Goal: Task Accomplishment & Management: Complete application form

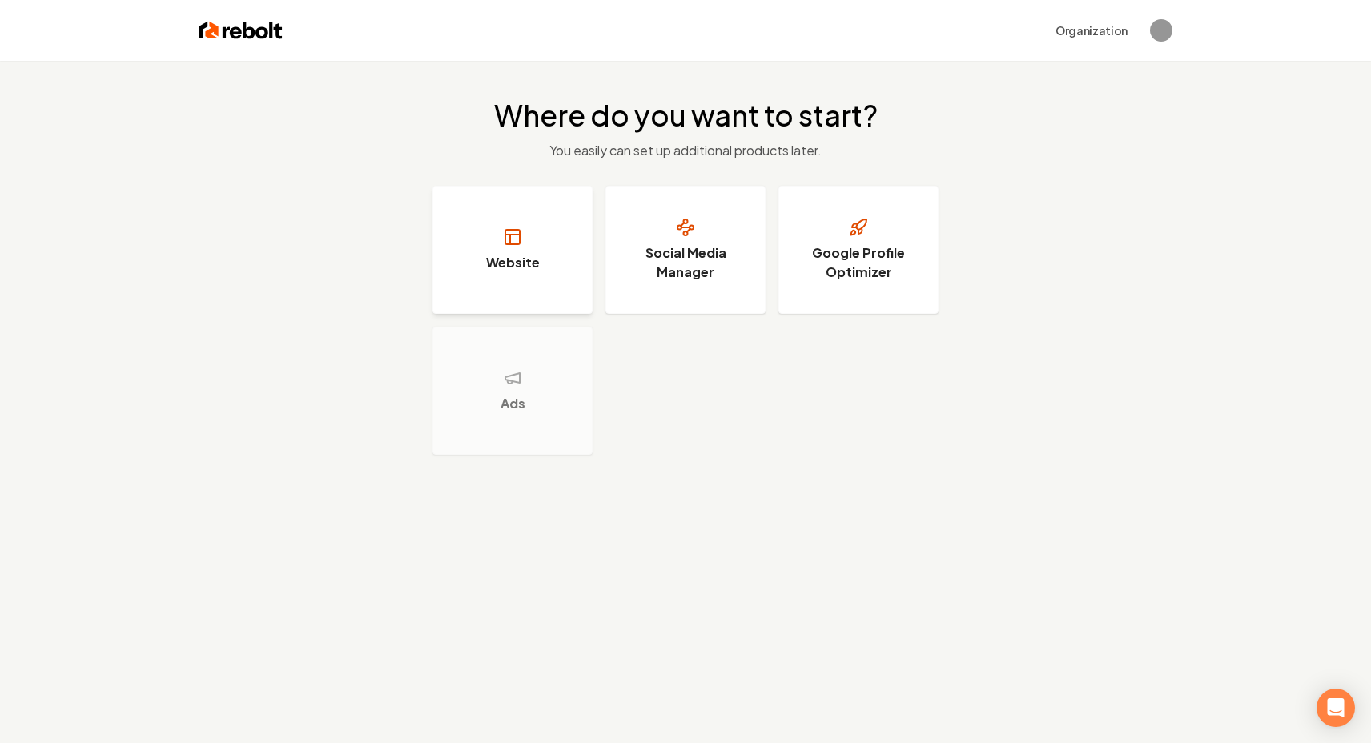
click at [549, 237] on button "Website" at bounding box center [512, 250] width 160 height 128
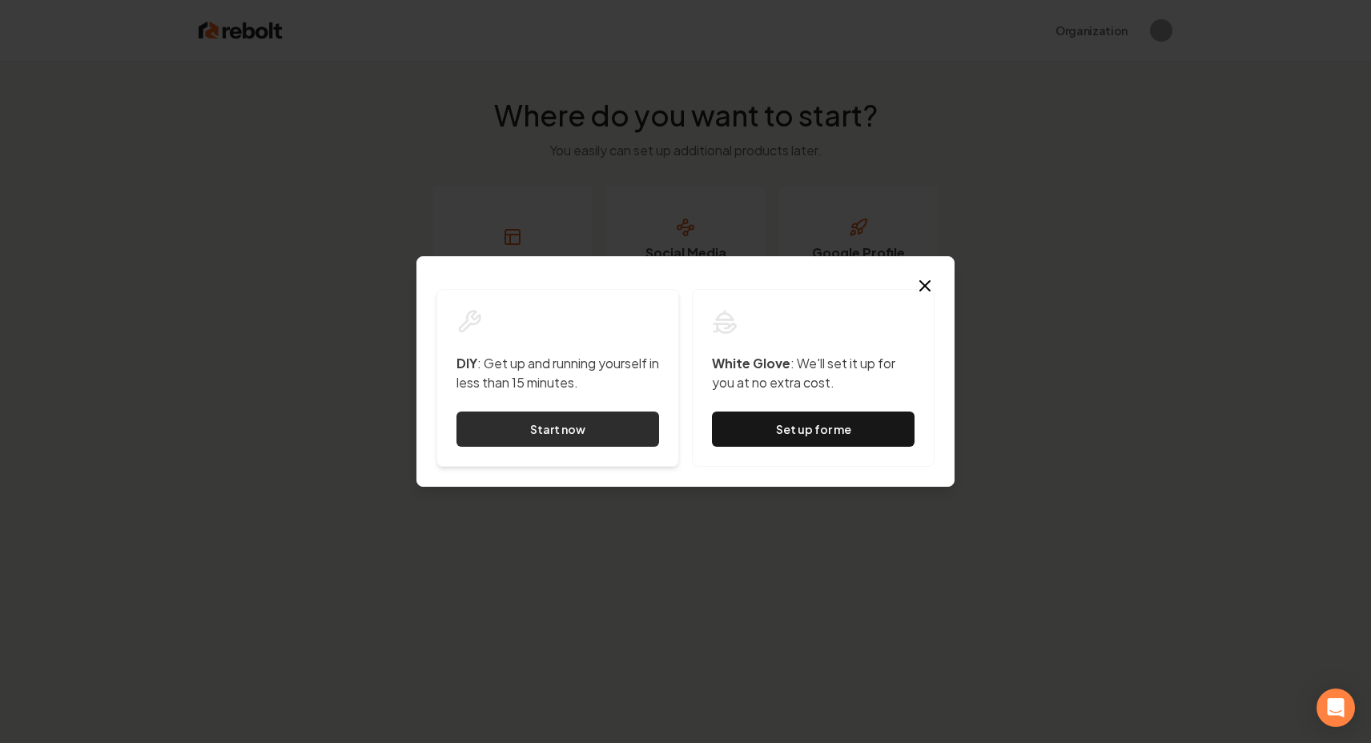
click at [602, 436] on link "Start now" at bounding box center [558, 429] width 203 height 35
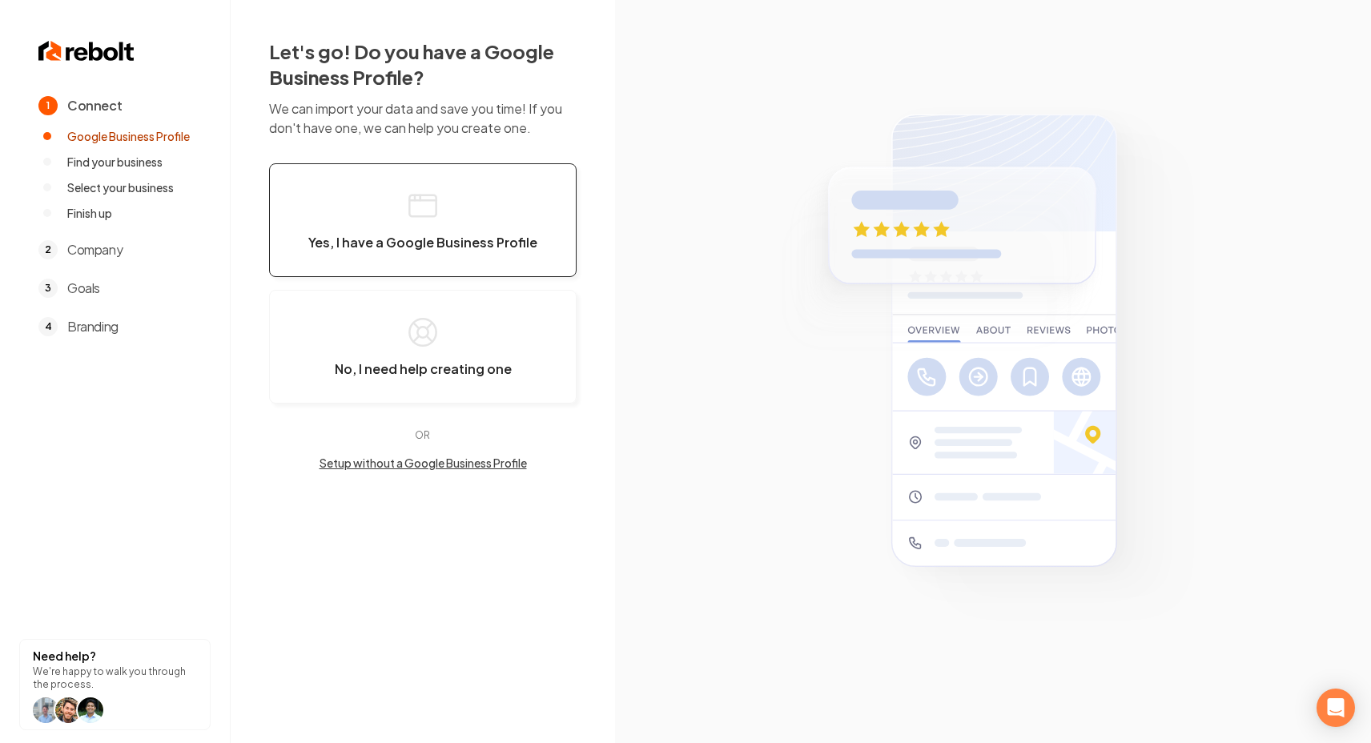
click at [453, 237] on span "Yes, I have a Google Business Profile" at bounding box center [422, 243] width 229 height 16
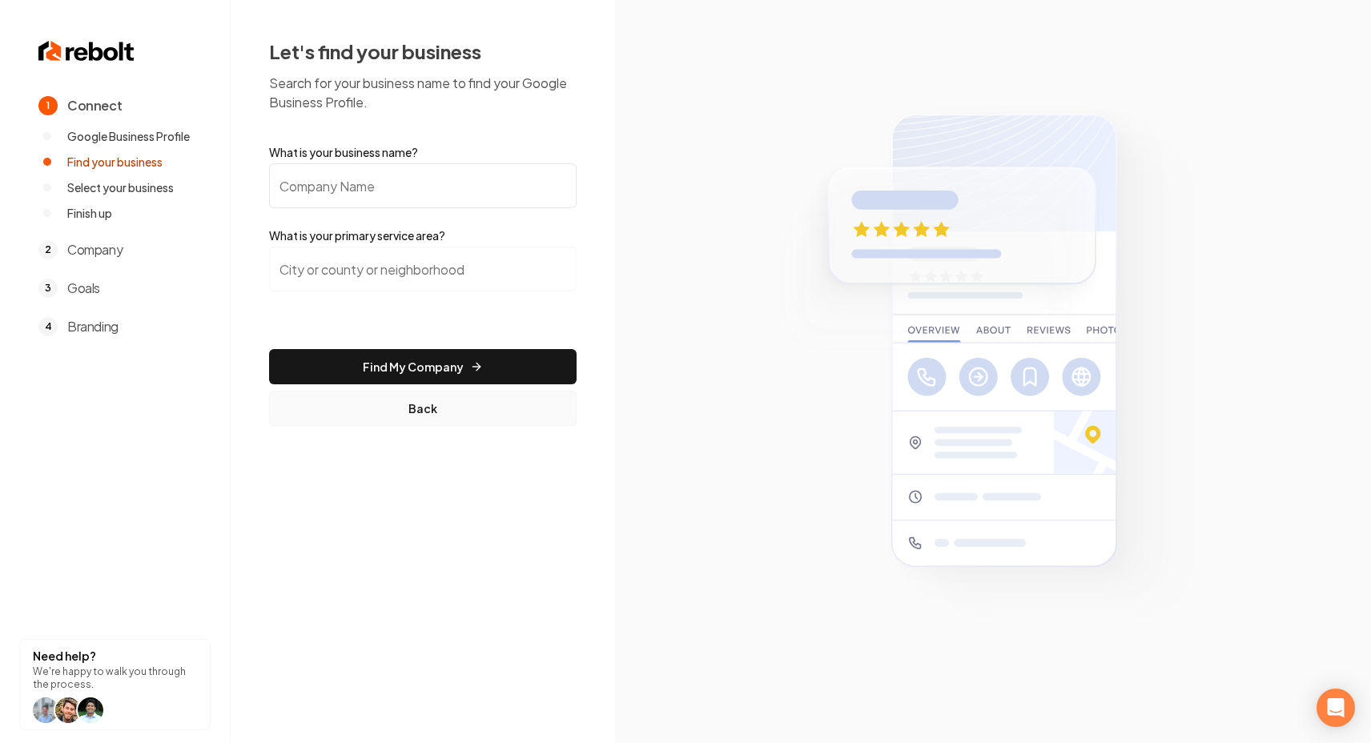
click at [423, 429] on div "Let's find your business Search for your business name to find your Google Busi…" at bounding box center [423, 232] width 384 height 465
click at [423, 416] on button "Back" at bounding box center [423, 408] width 308 height 35
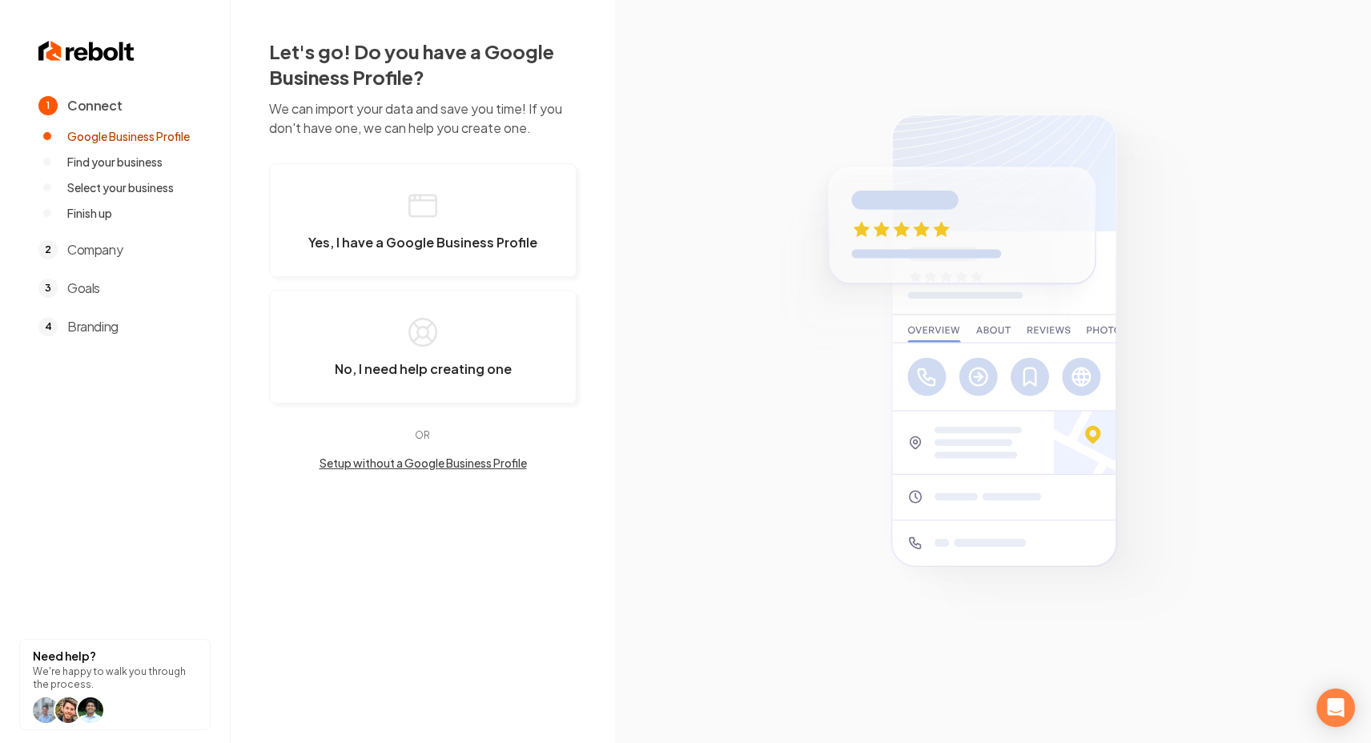
click at [418, 461] on button "Setup without a Google Business Profile" at bounding box center [423, 463] width 308 height 16
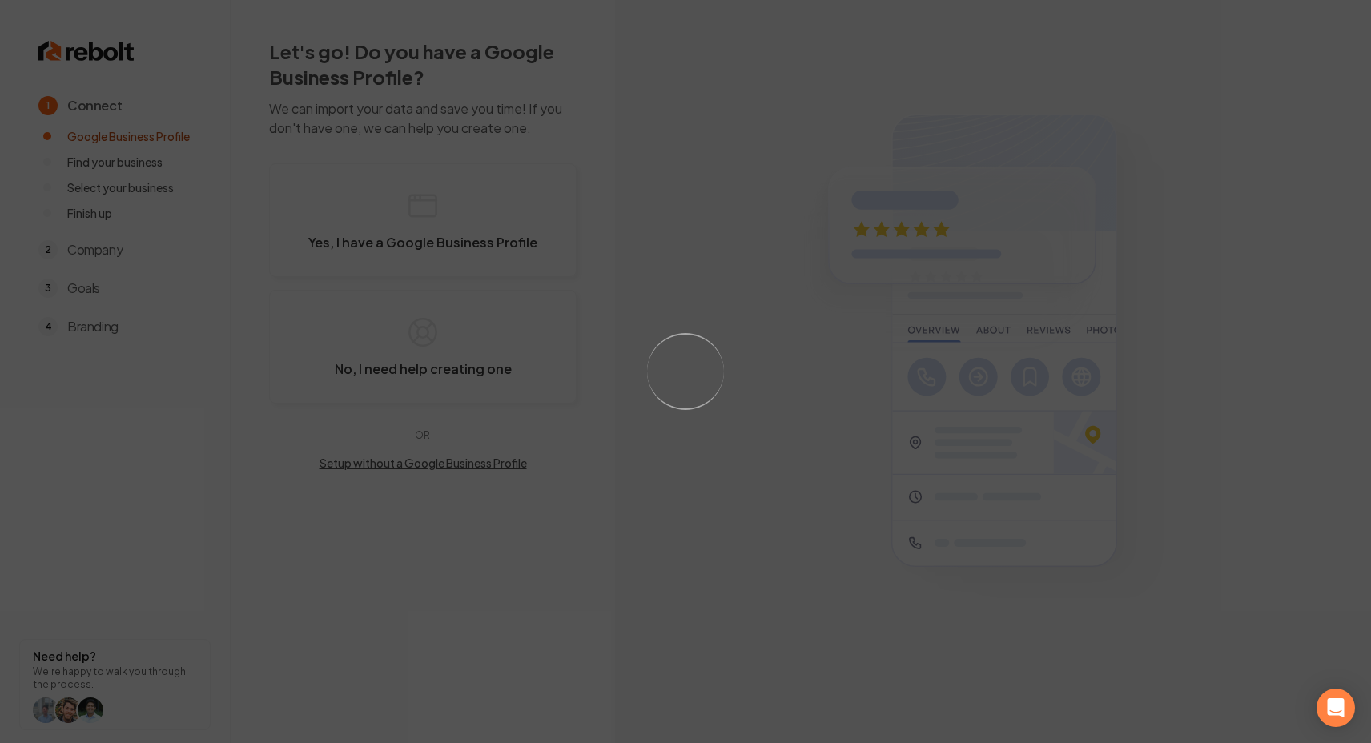
click at [428, 324] on div "Loading..." at bounding box center [685, 371] width 1371 height 743
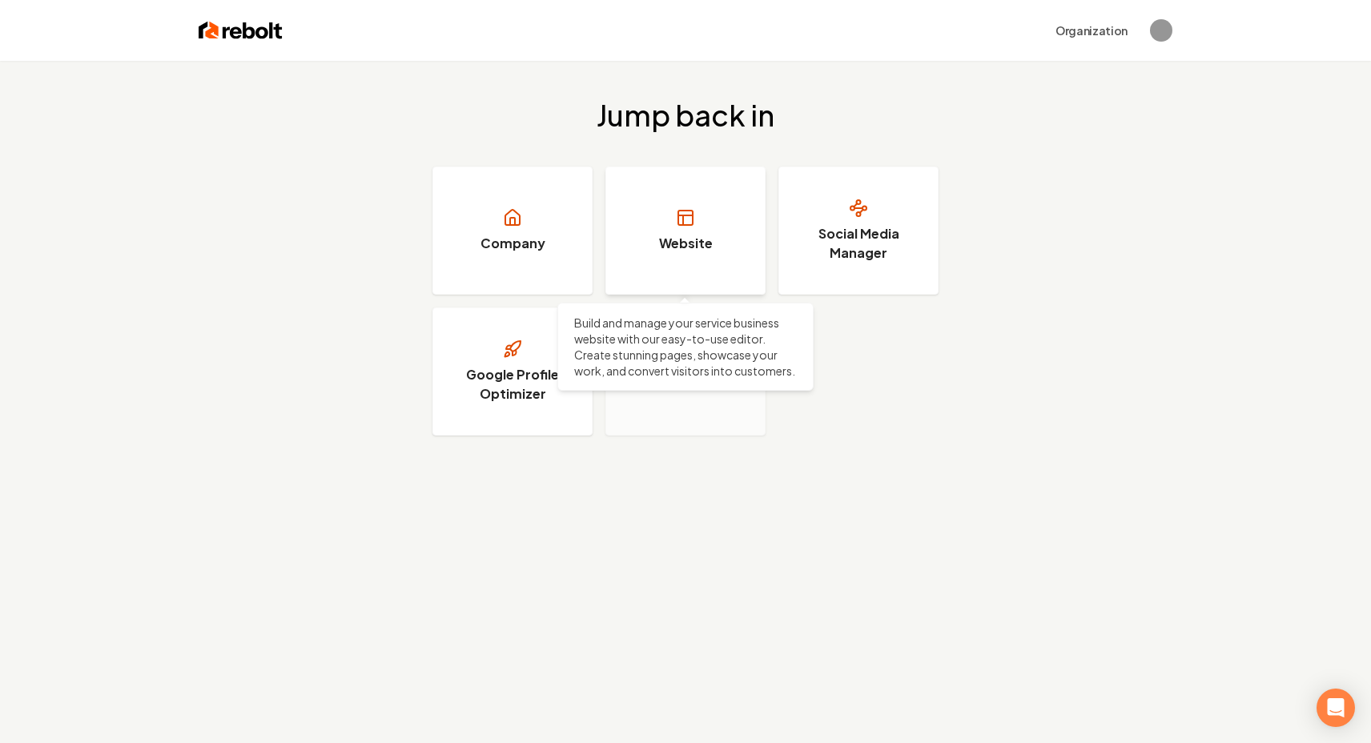
click at [630, 205] on link "Website" at bounding box center [685, 231] width 160 height 128
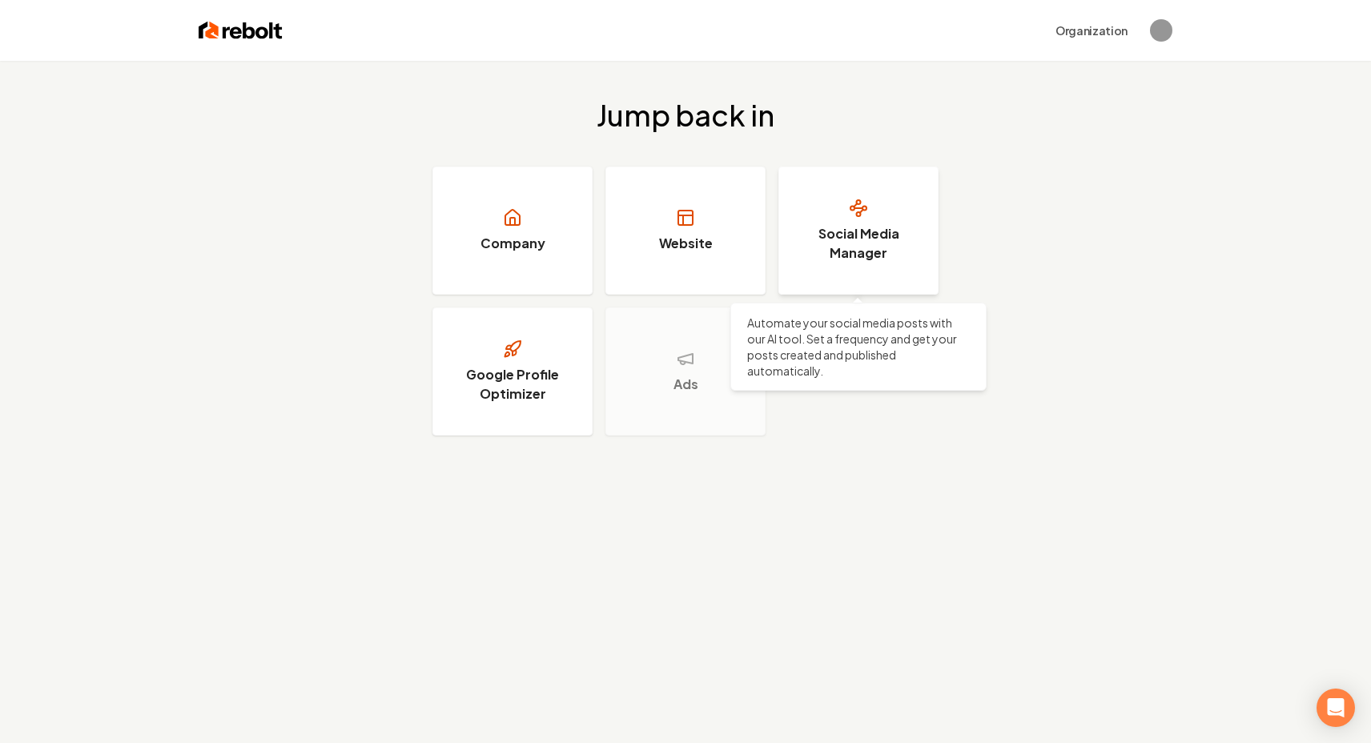
click at [875, 239] on h3 "Social Media Manager" at bounding box center [859, 243] width 120 height 38
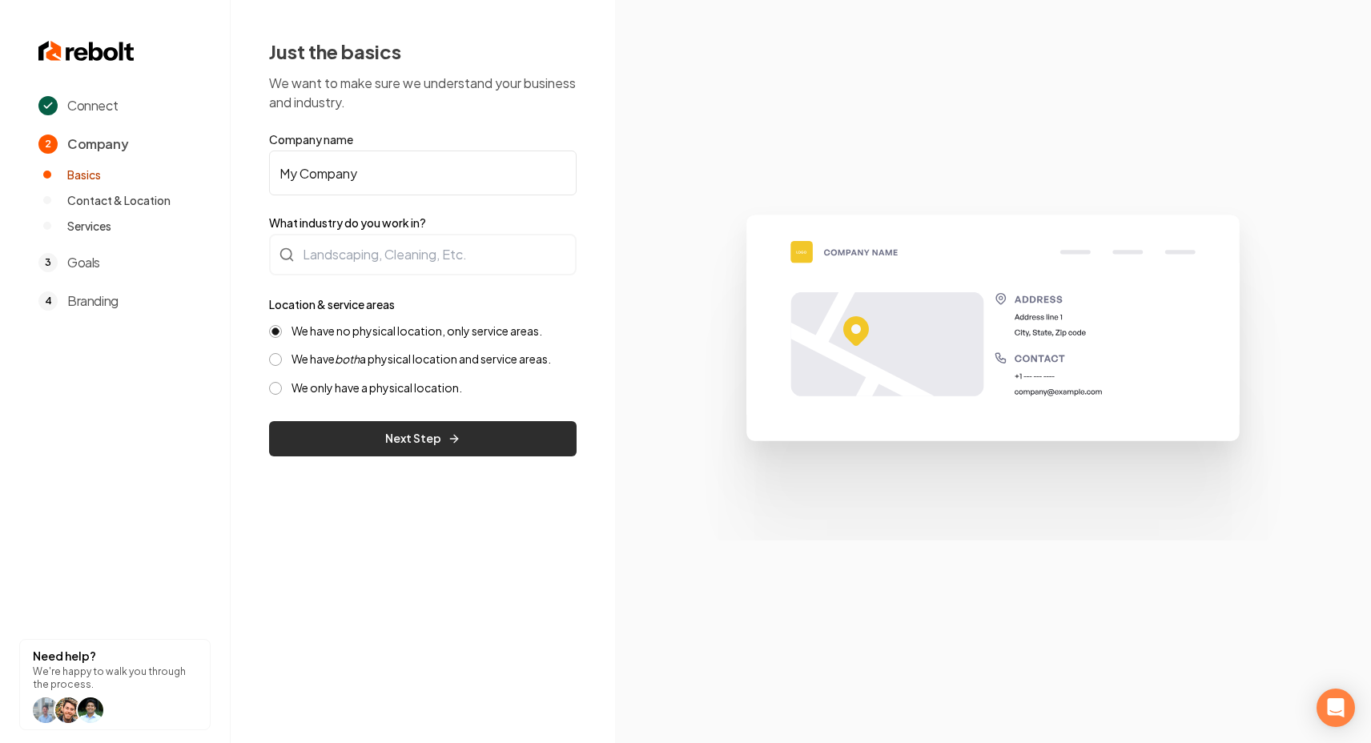
click at [375, 436] on button "Next Step" at bounding box center [423, 438] width 308 height 35
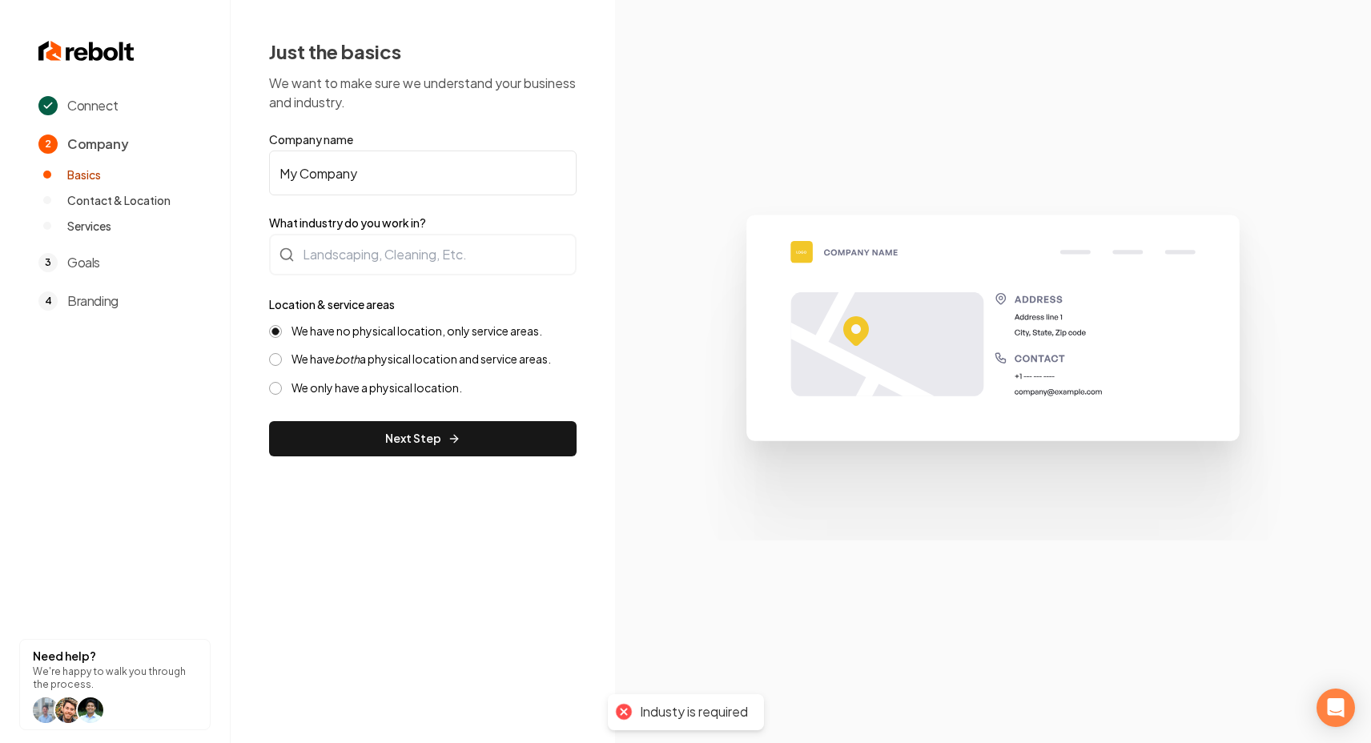
click at [359, 171] on input "My Company" at bounding box center [423, 173] width 308 height 45
click at [358, 171] on input "My Company" at bounding box center [423, 173] width 308 height 45
type input "teste"
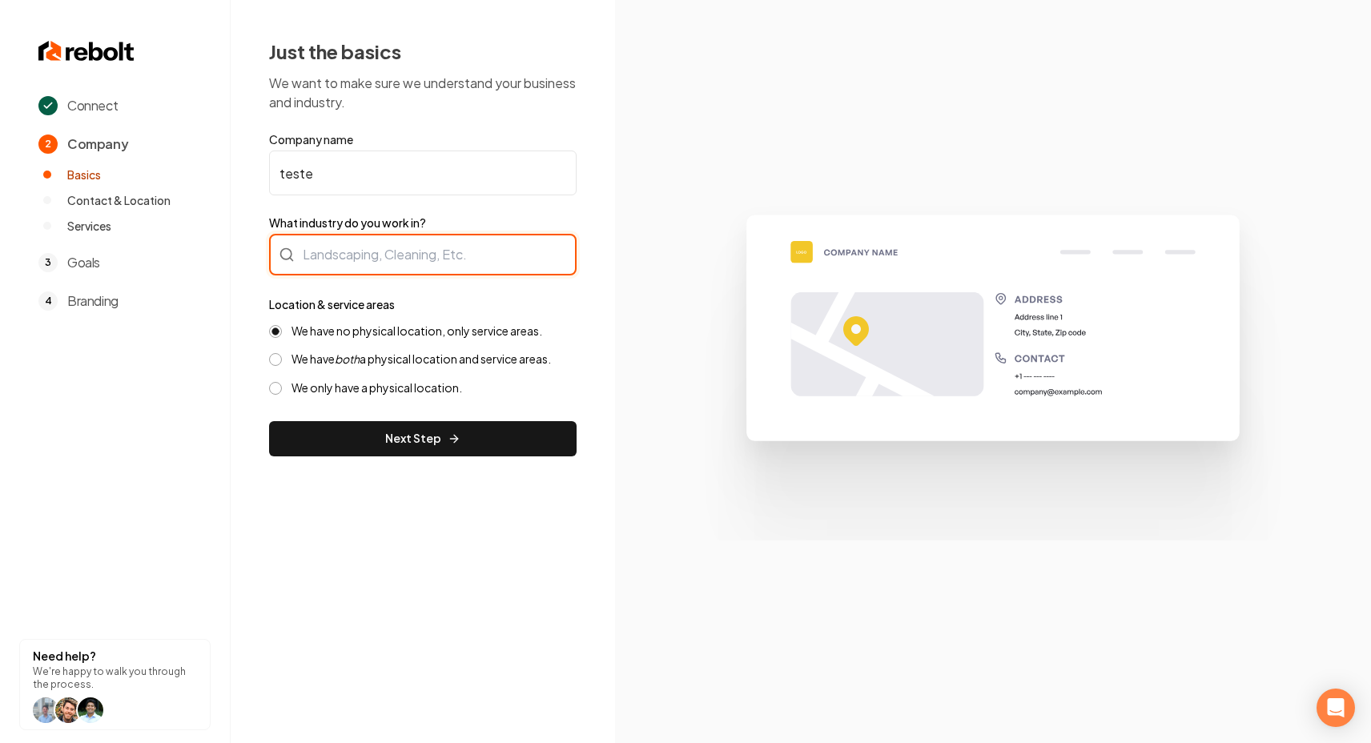
click at [373, 243] on div at bounding box center [423, 255] width 308 height 42
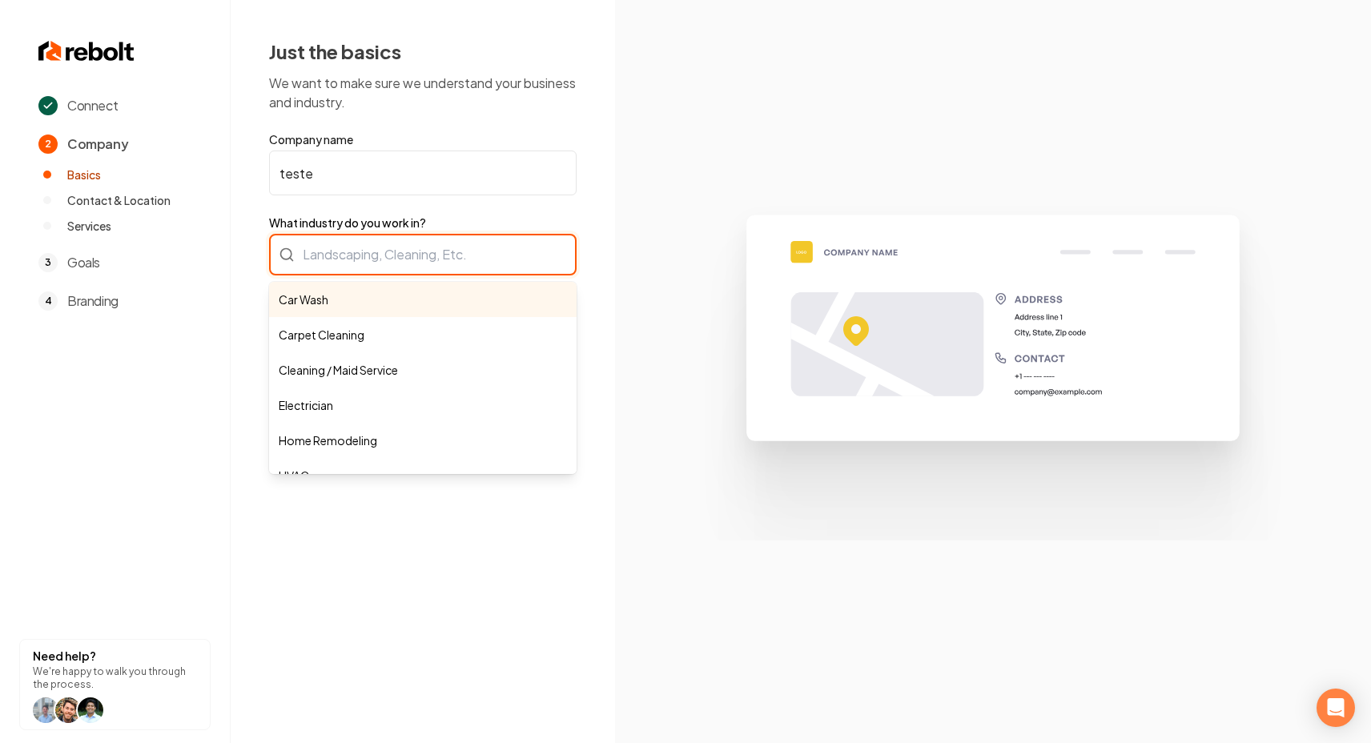
type input "Car Wash"
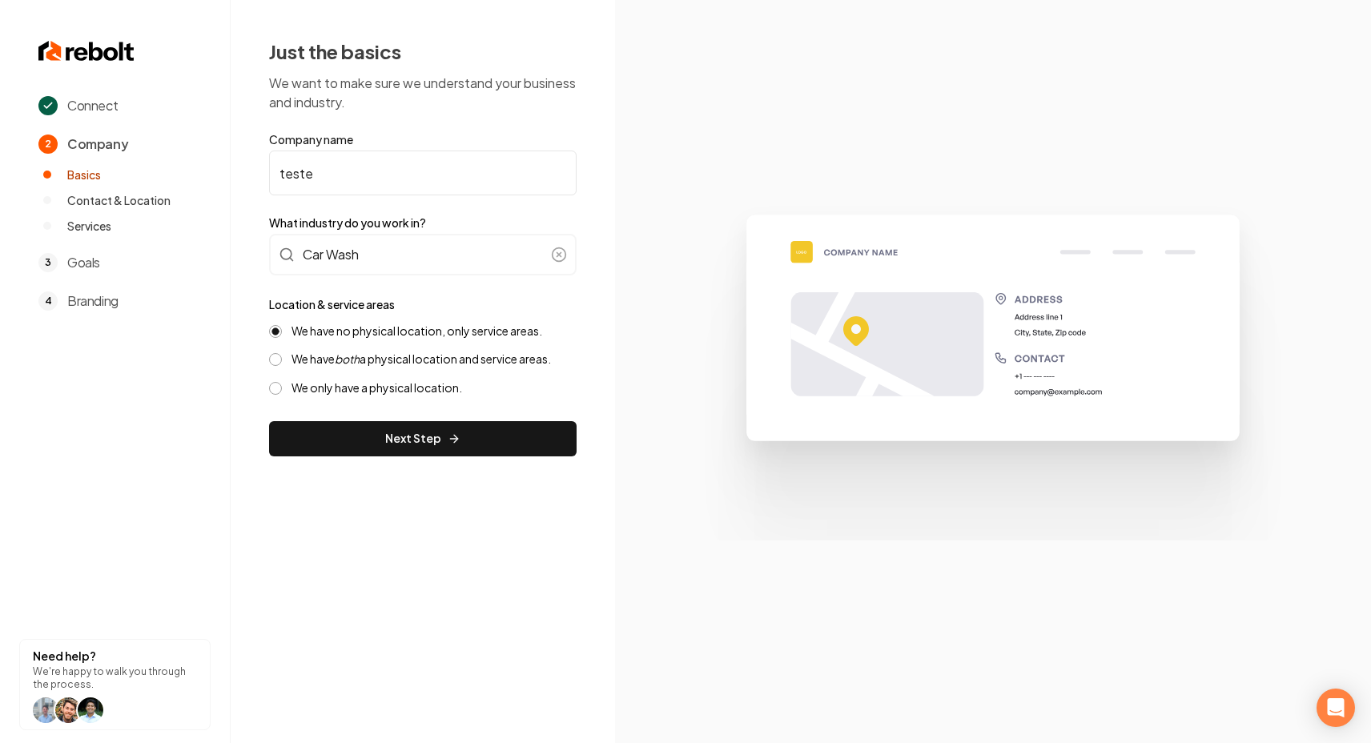
click at [367, 419] on form "Company name teste What industry do you work in? Car Wash Location & service ar…" at bounding box center [423, 293] width 308 height 325
click at [367, 450] on button "Next Step" at bounding box center [423, 438] width 308 height 35
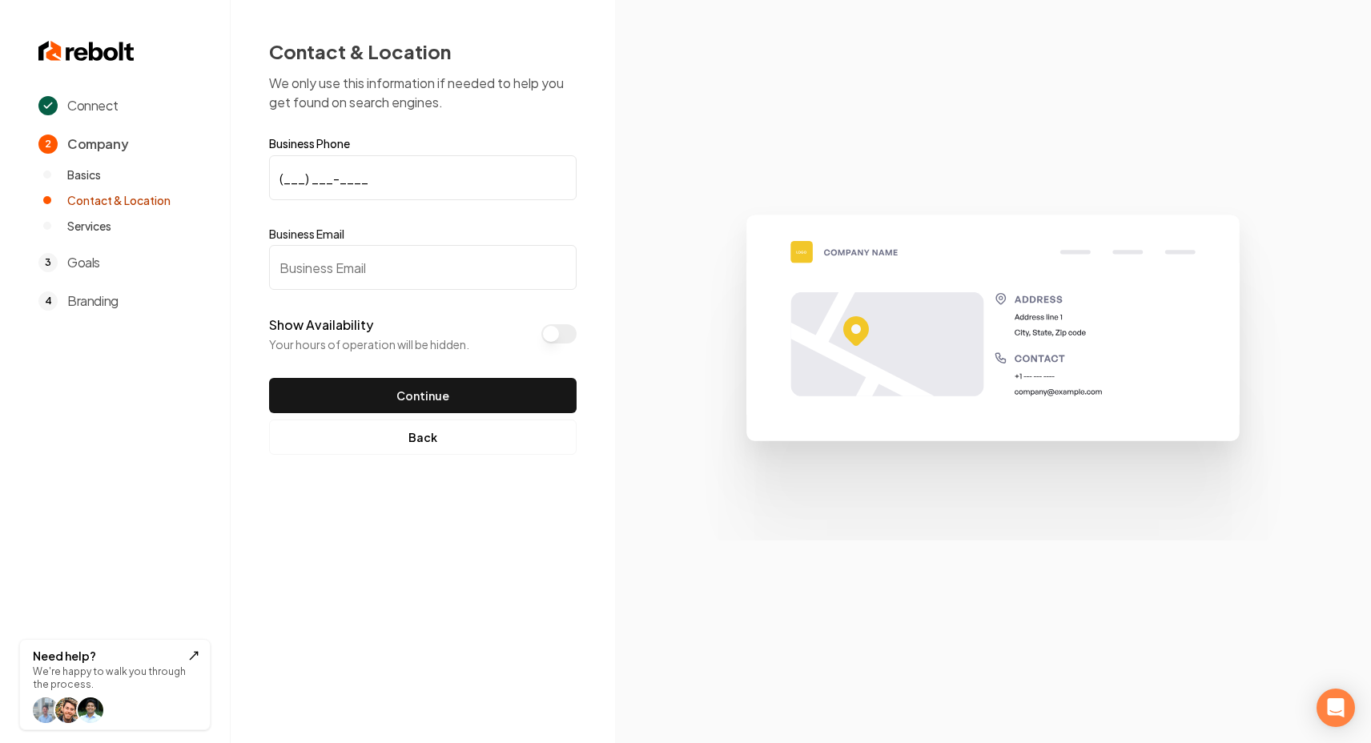
click at [119, 675] on p "We're happy to walk you through the process." at bounding box center [115, 679] width 164 height 26
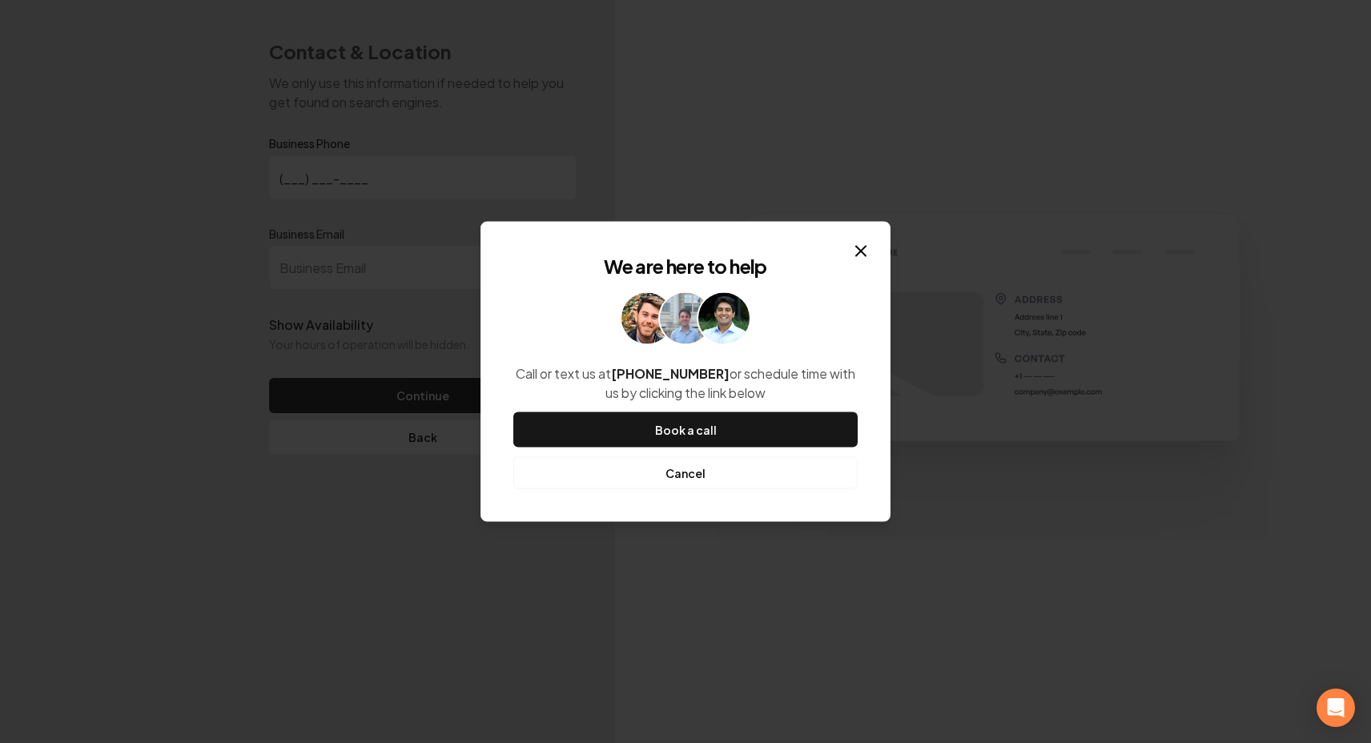
click at [702, 472] on button "Cancel" at bounding box center [685, 473] width 344 height 32
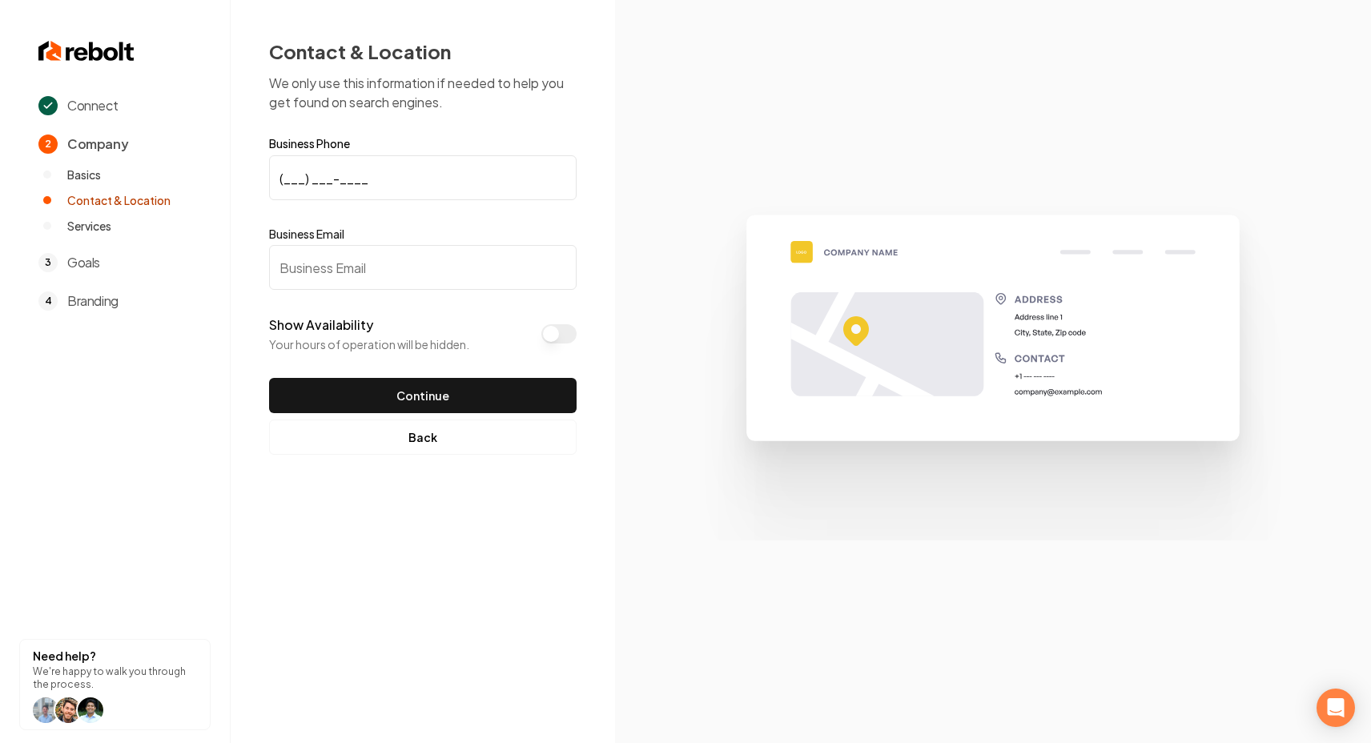
click at [95, 108] on span "Connect" at bounding box center [92, 105] width 50 height 19
click at [57, 158] on div "2 Company Basics Contact & Location Services" at bounding box center [124, 184] width 172 height 99
click at [70, 178] on span "Basics" at bounding box center [84, 175] width 34 height 16
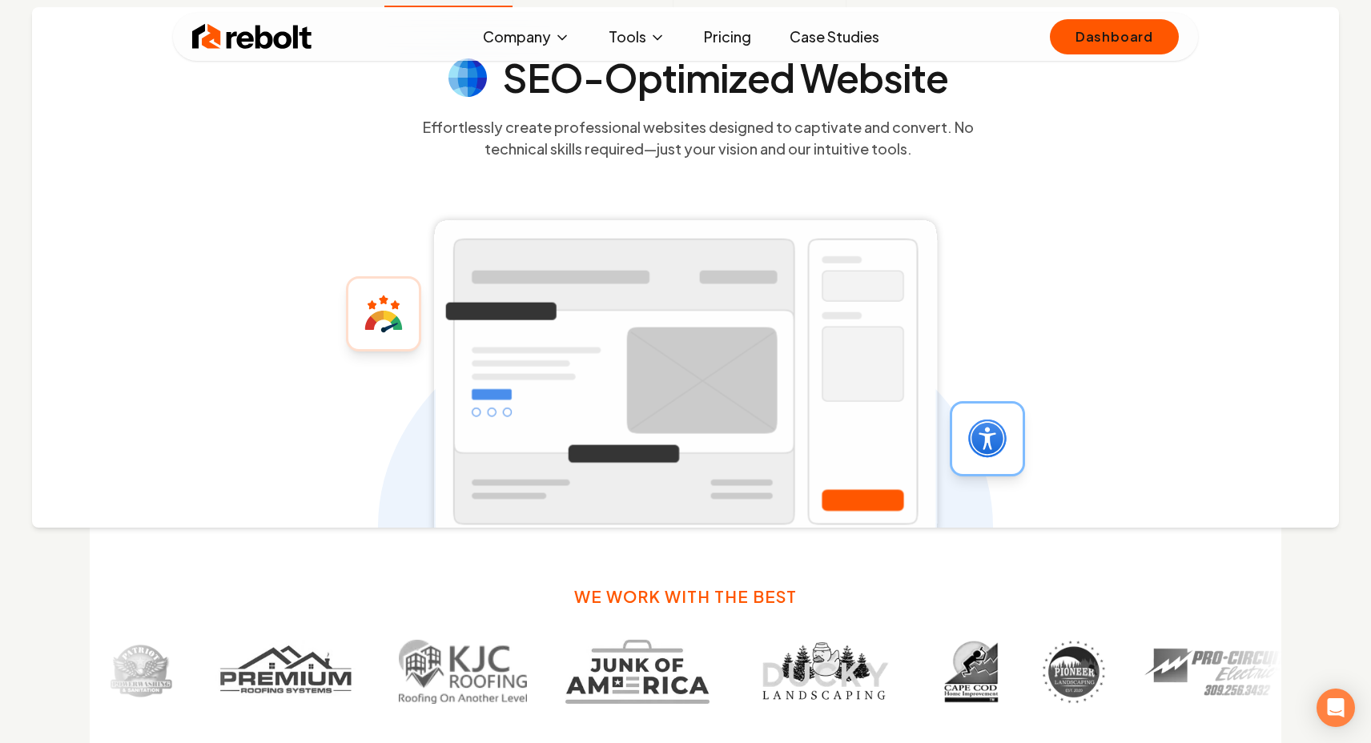
scroll to position [201, 0]
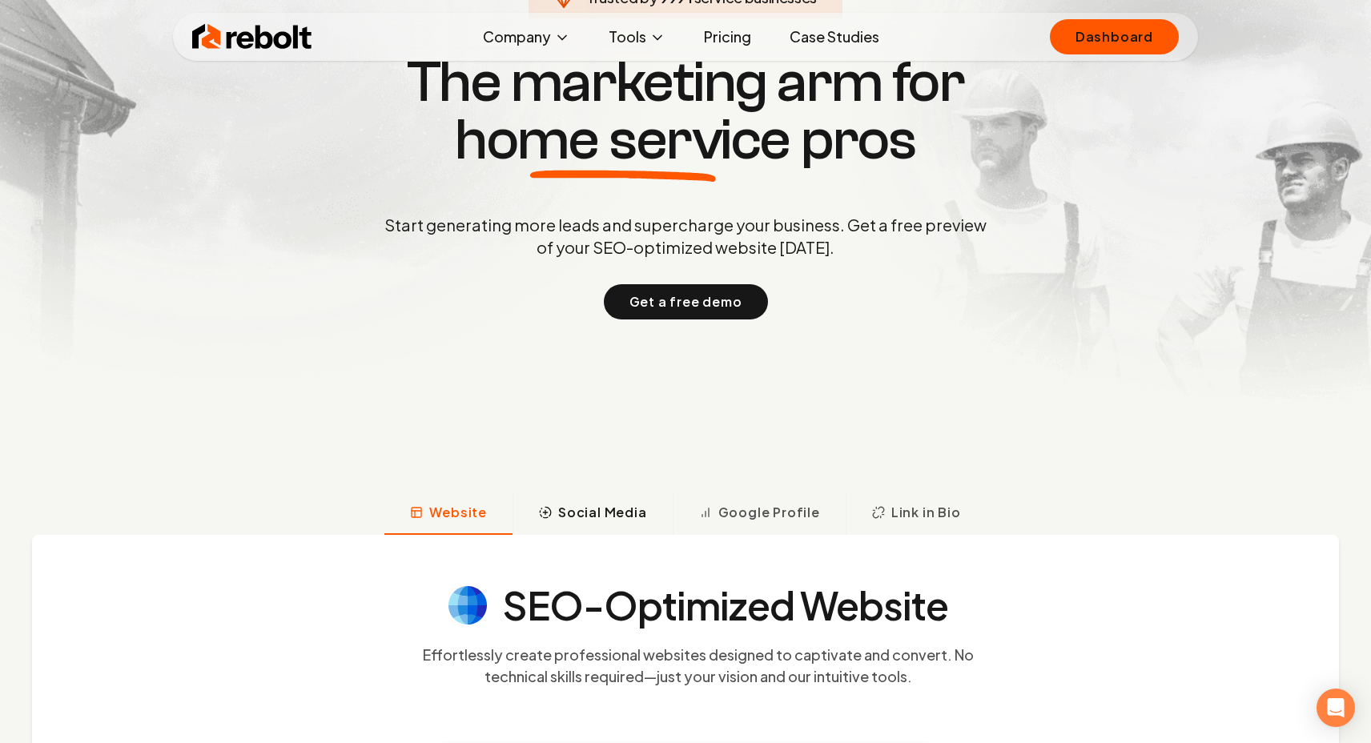
click at [617, 504] on span "Social Media" at bounding box center [602, 512] width 89 height 19
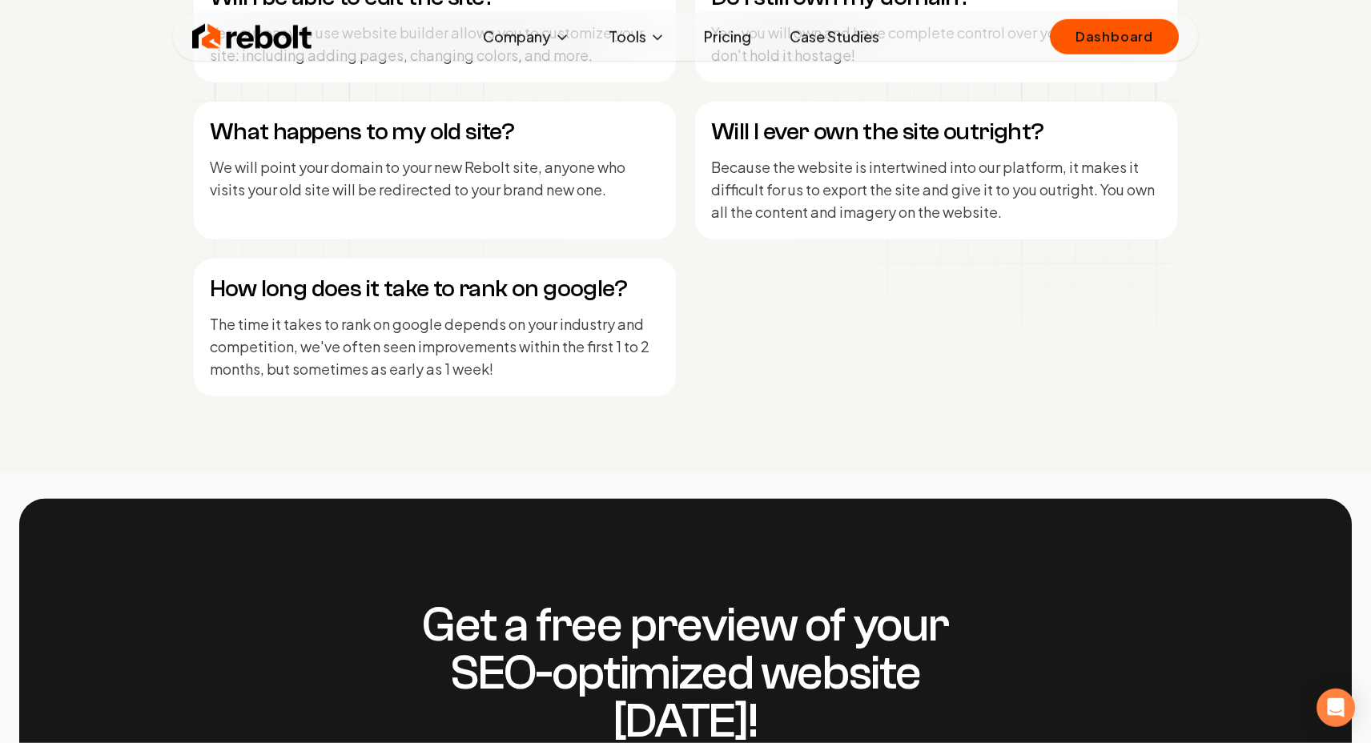
scroll to position [7754, 0]
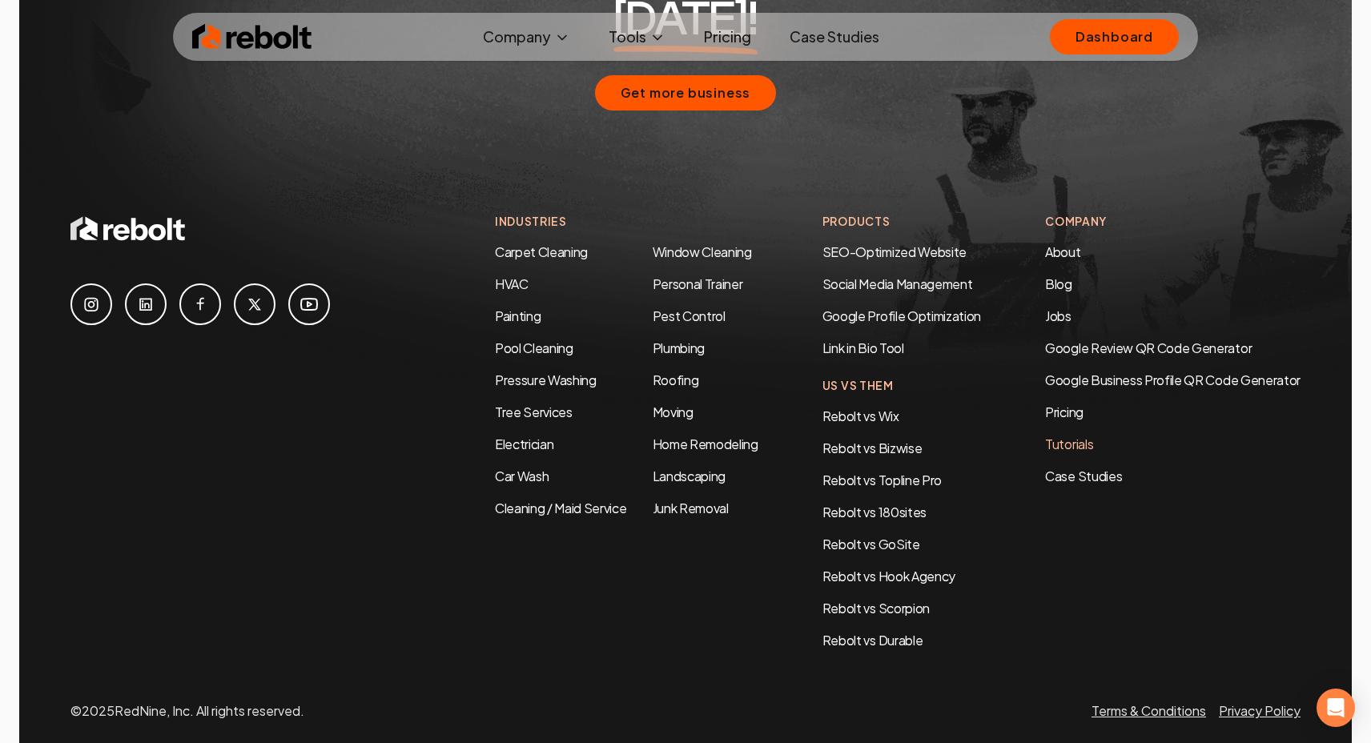
click at [1063, 435] on link "Tutorials" at bounding box center [1172, 444] width 255 height 19
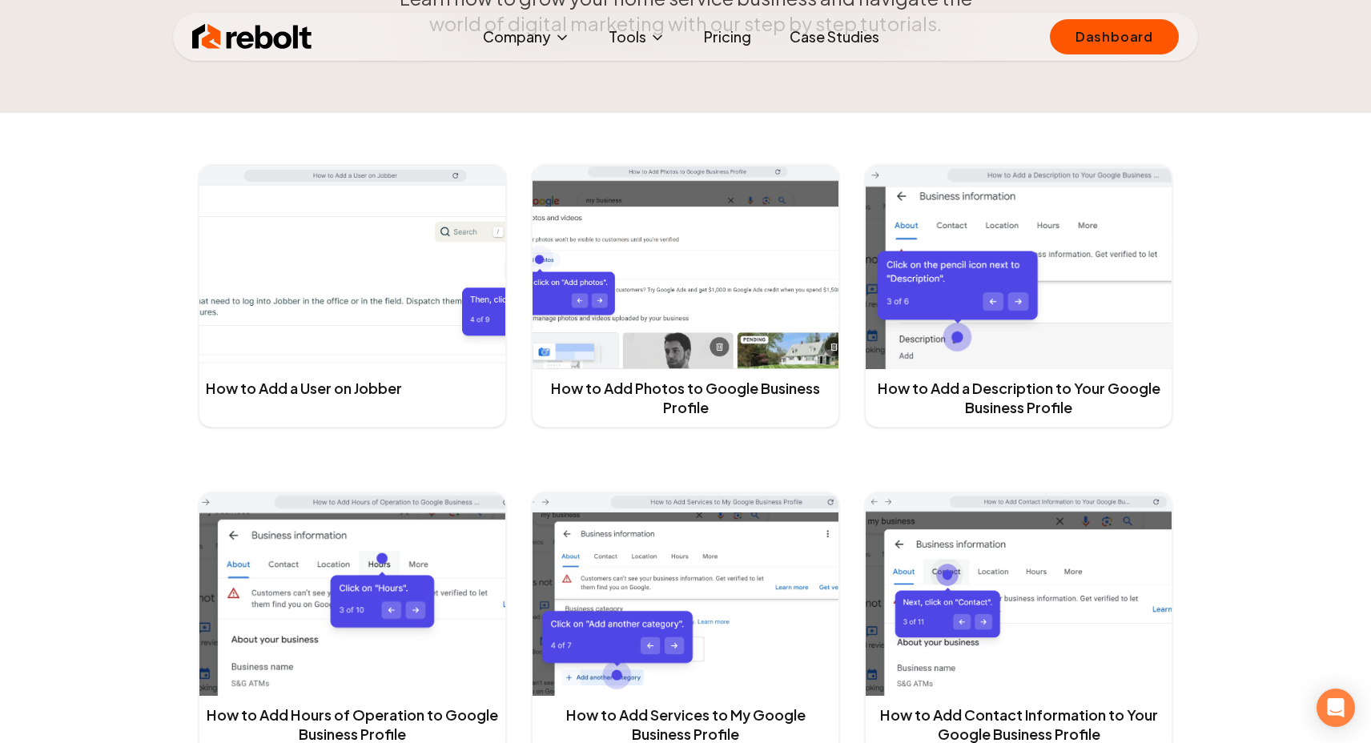
scroll to position [188, 0]
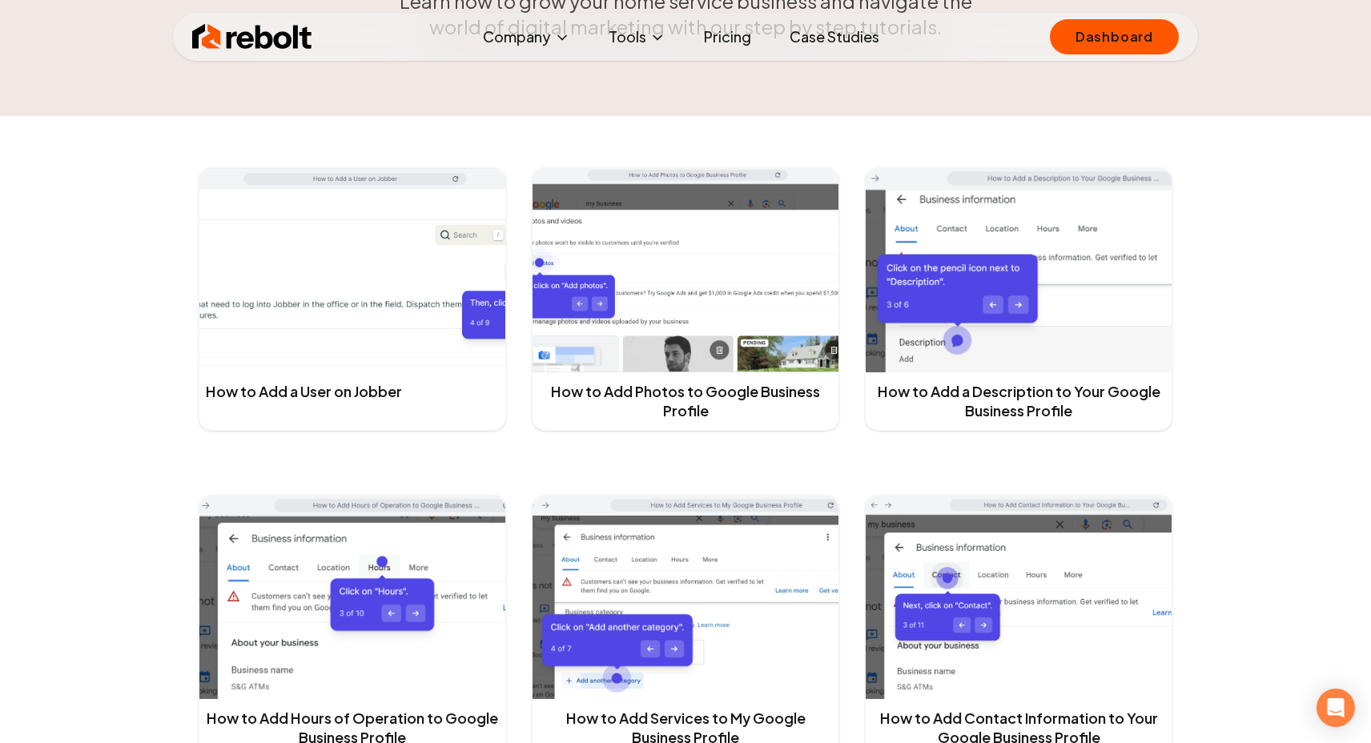
click at [658, 421] on h3 "How to Add Photos to Google Business Profile" at bounding box center [686, 401] width 306 height 58
click at [683, 404] on link "How to Add Photos to Google Business Profile" at bounding box center [685, 401] width 293 height 38
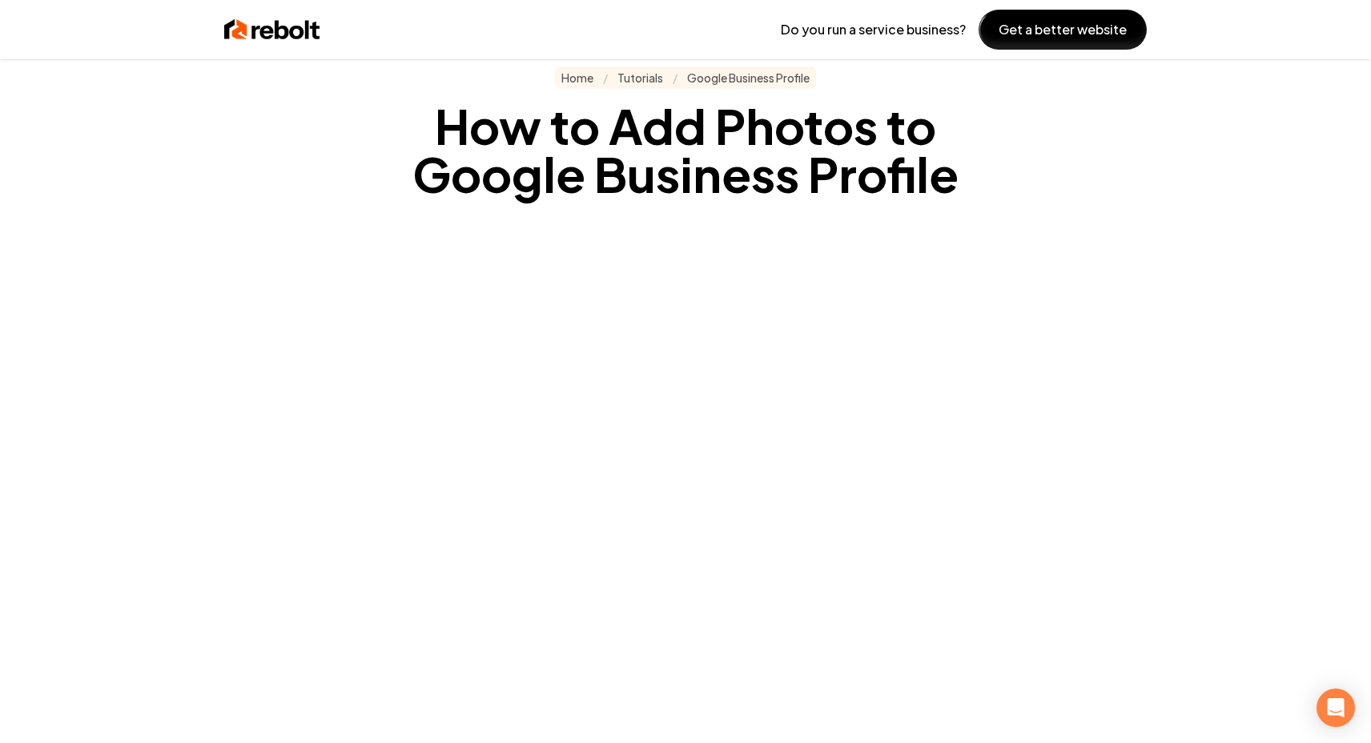
scroll to position [28, 0]
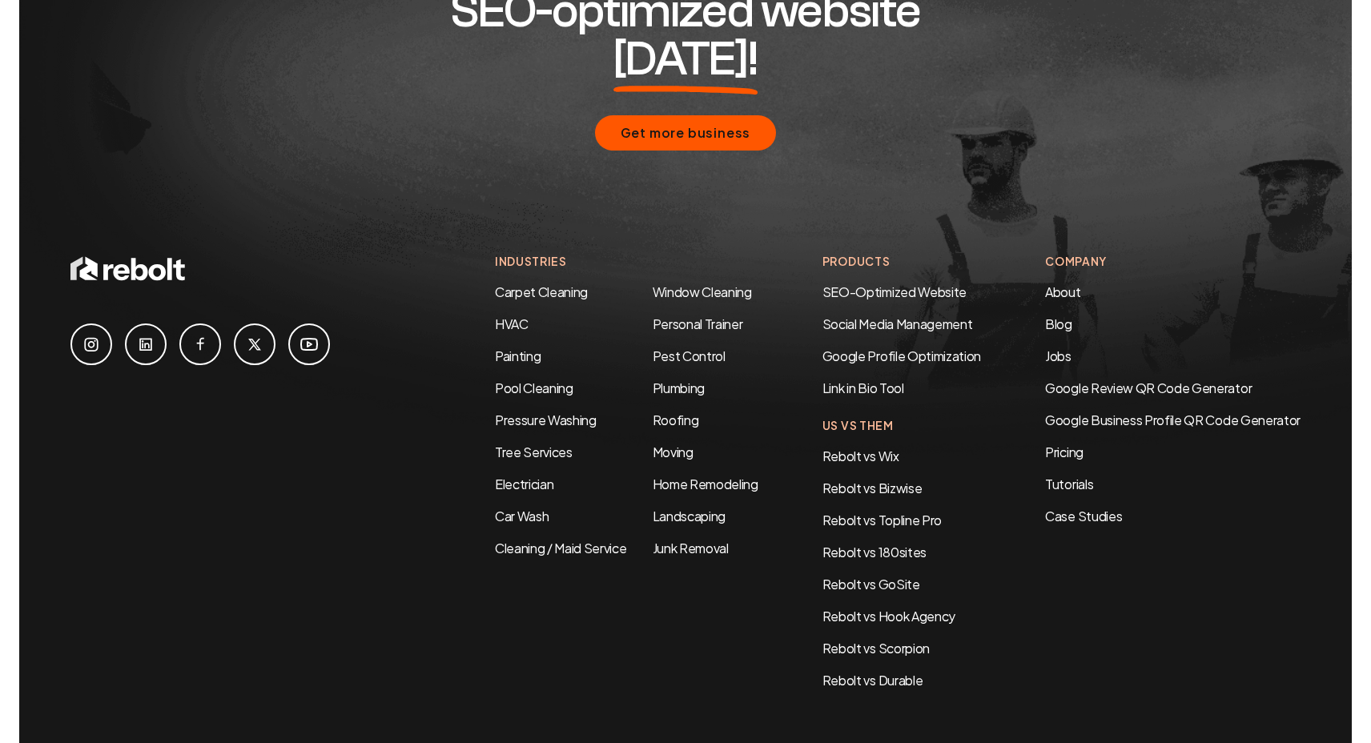
scroll to position [2071, 0]
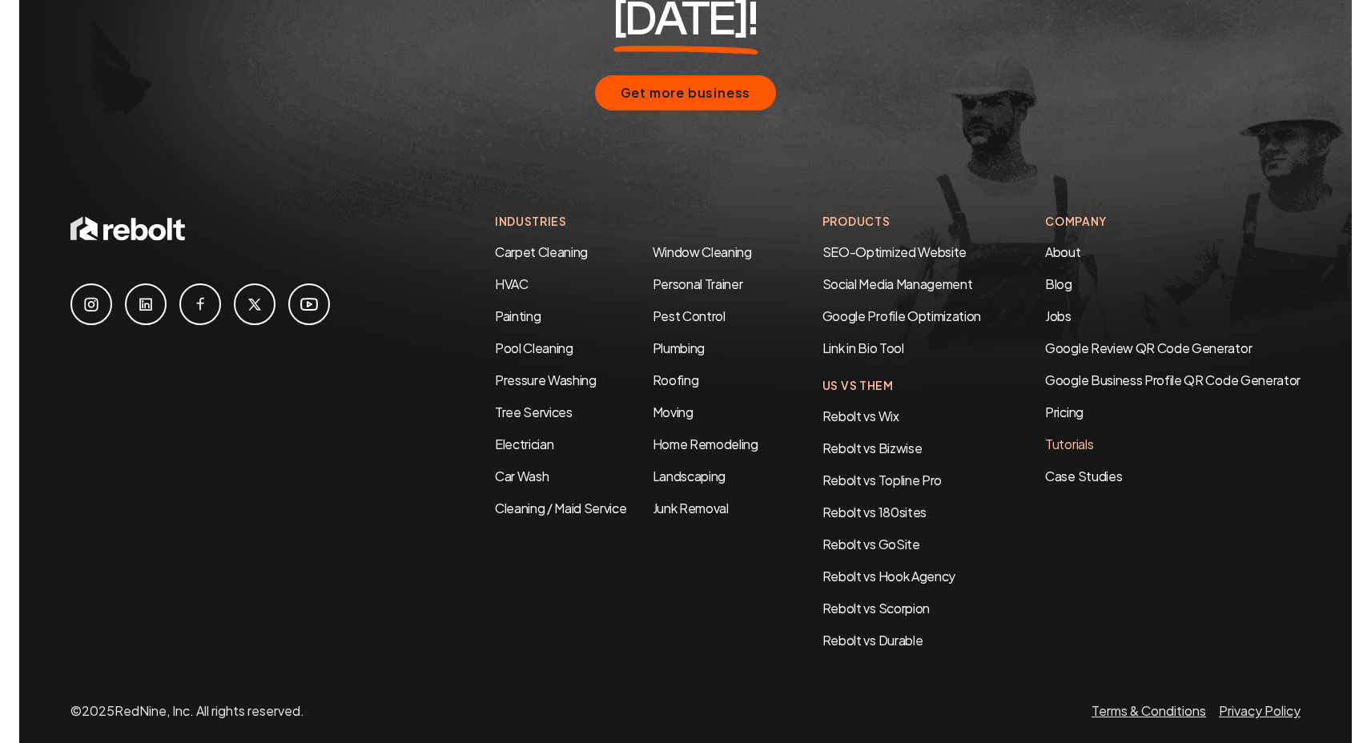
click at [1060, 435] on link "Tutorials" at bounding box center [1172, 444] width 255 height 19
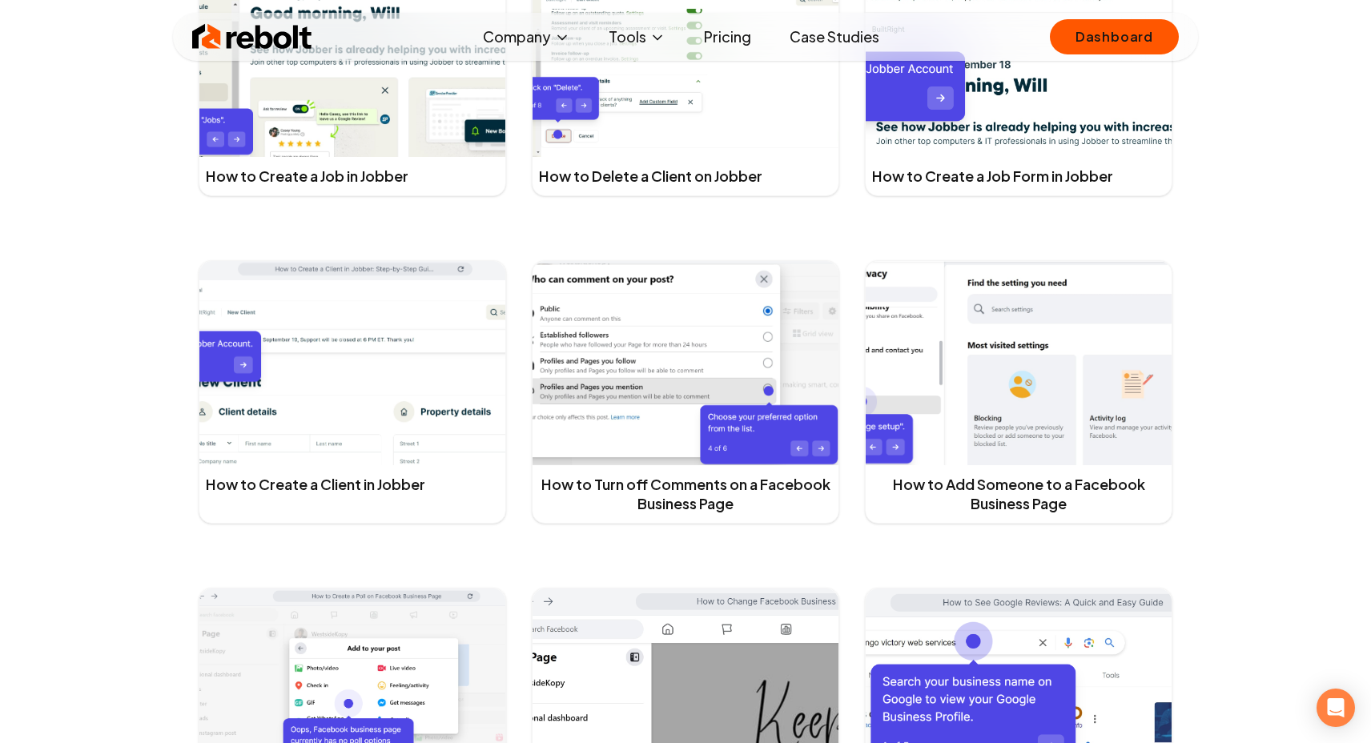
scroll to position [1730, 0]
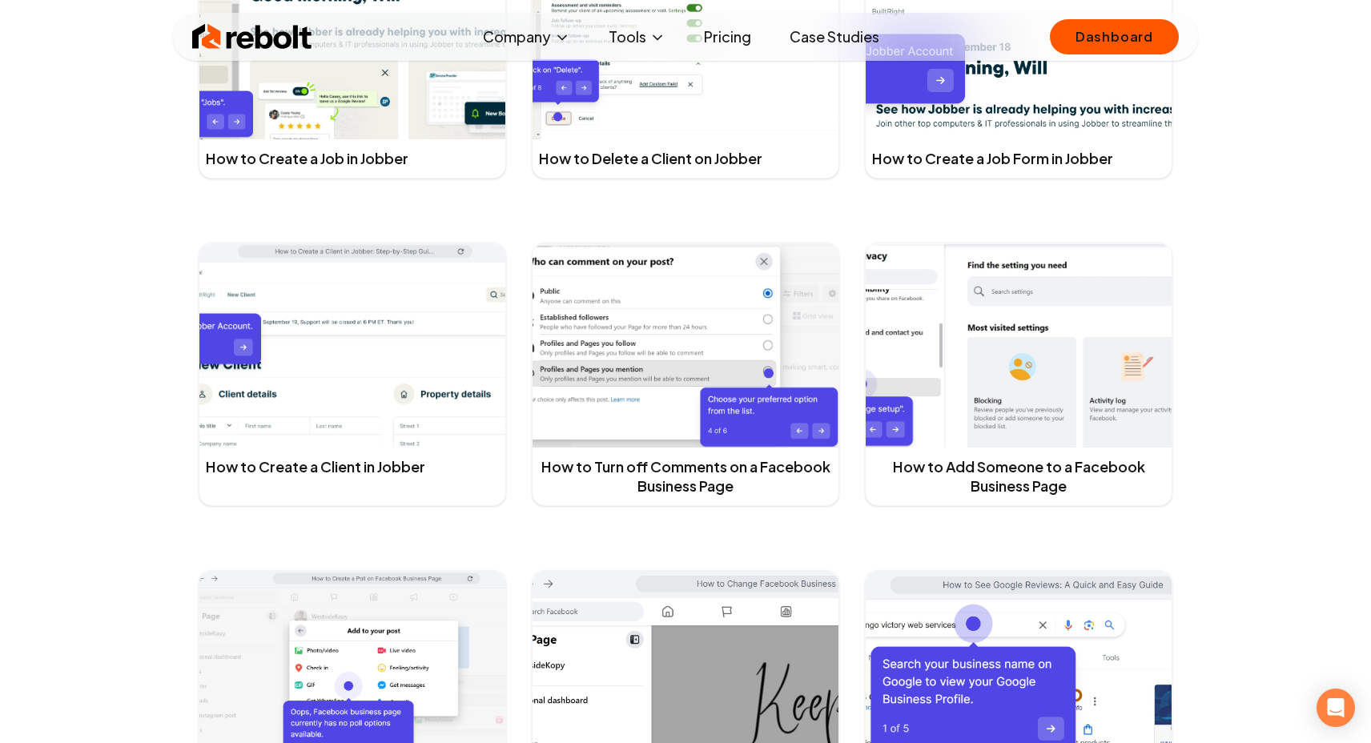
click at [969, 481] on link "How to Add Someone to a Facebook Business Page" at bounding box center [1018, 476] width 293 height 38
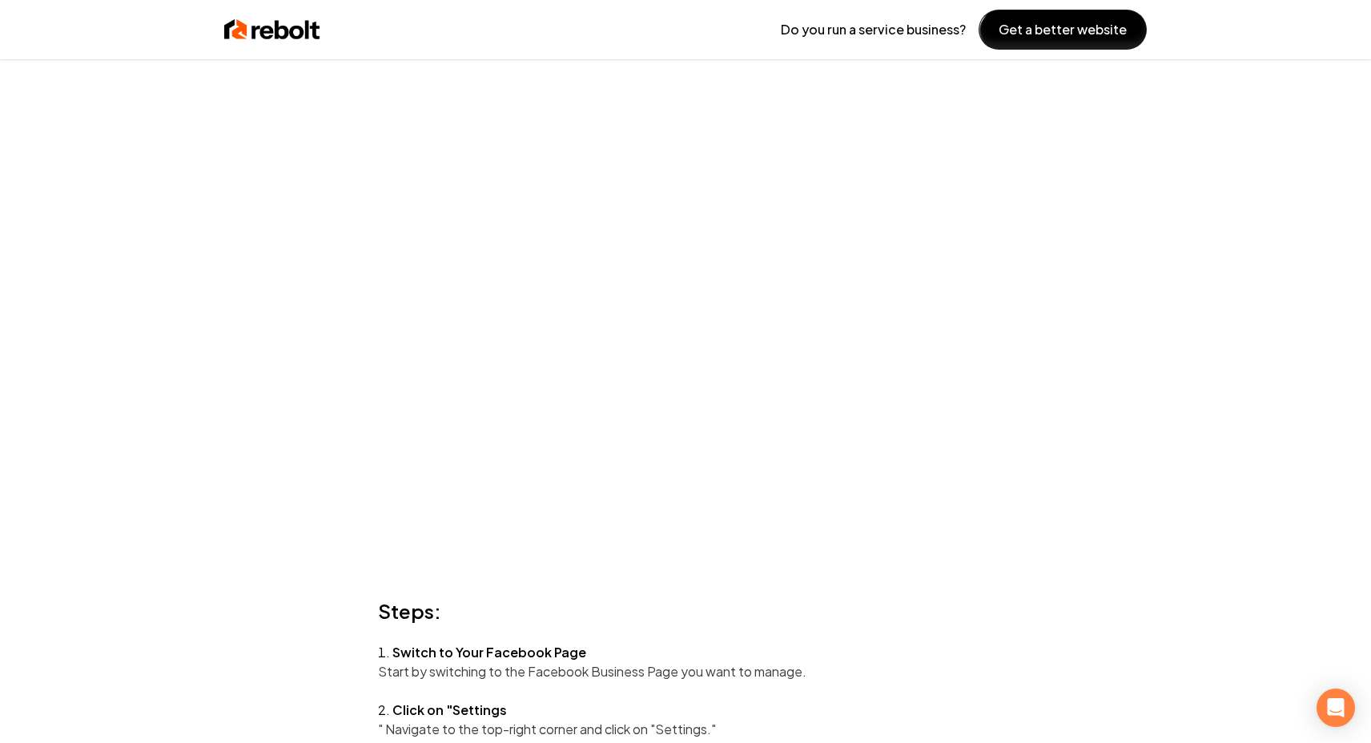
scroll to position [196, 0]
